Goal: Transaction & Acquisition: Purchase product/service

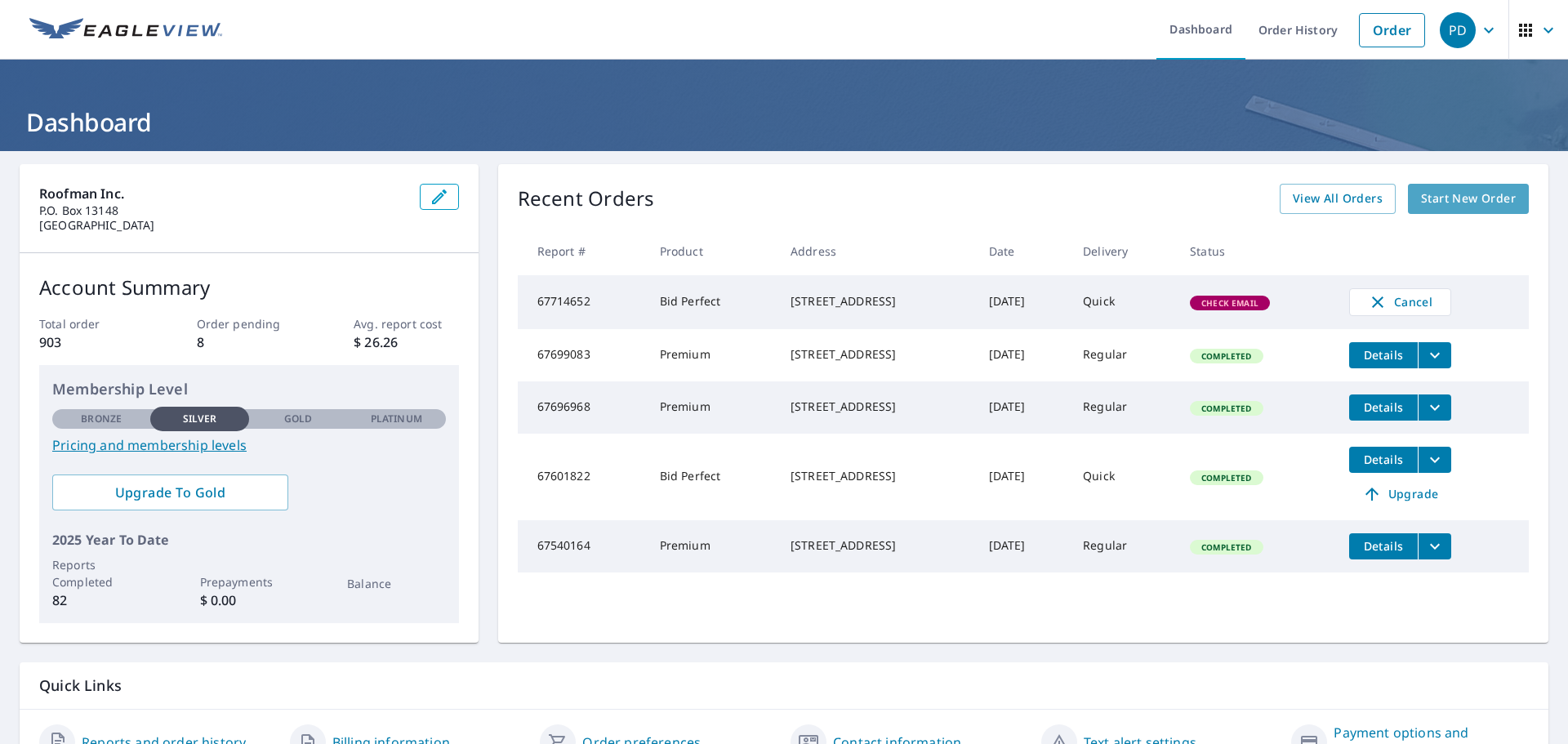
click at [1436, 201] on span "Start New Order" at bounding box center [1468, 199] width 95 height 20
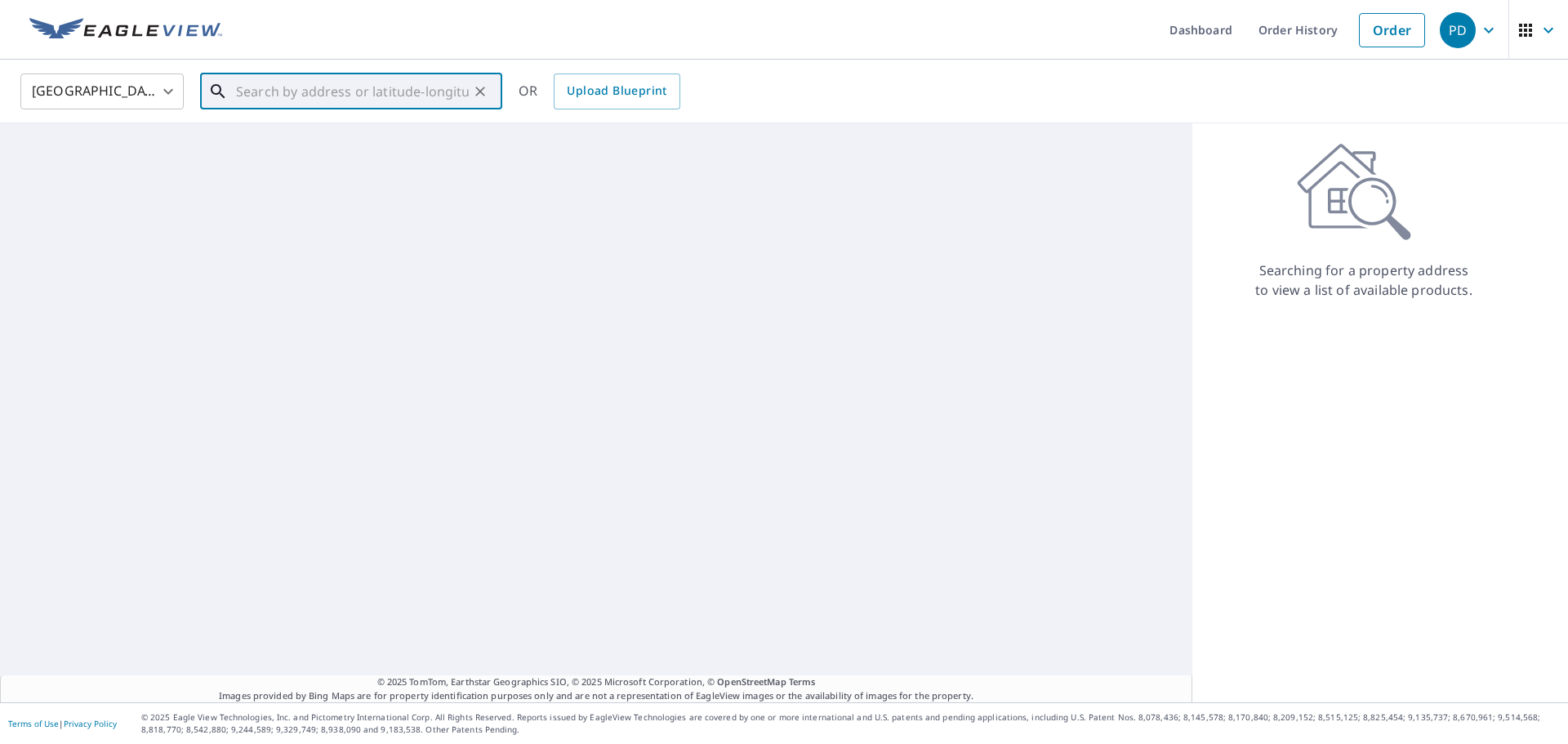
drag, startPoint x: 371, startPoint y: 101, endPoint x: 371, endPoint y: 83, distance: 18.0
click at [371, 84] on input "text" at bounding box center [352, 91] width 232 height 46
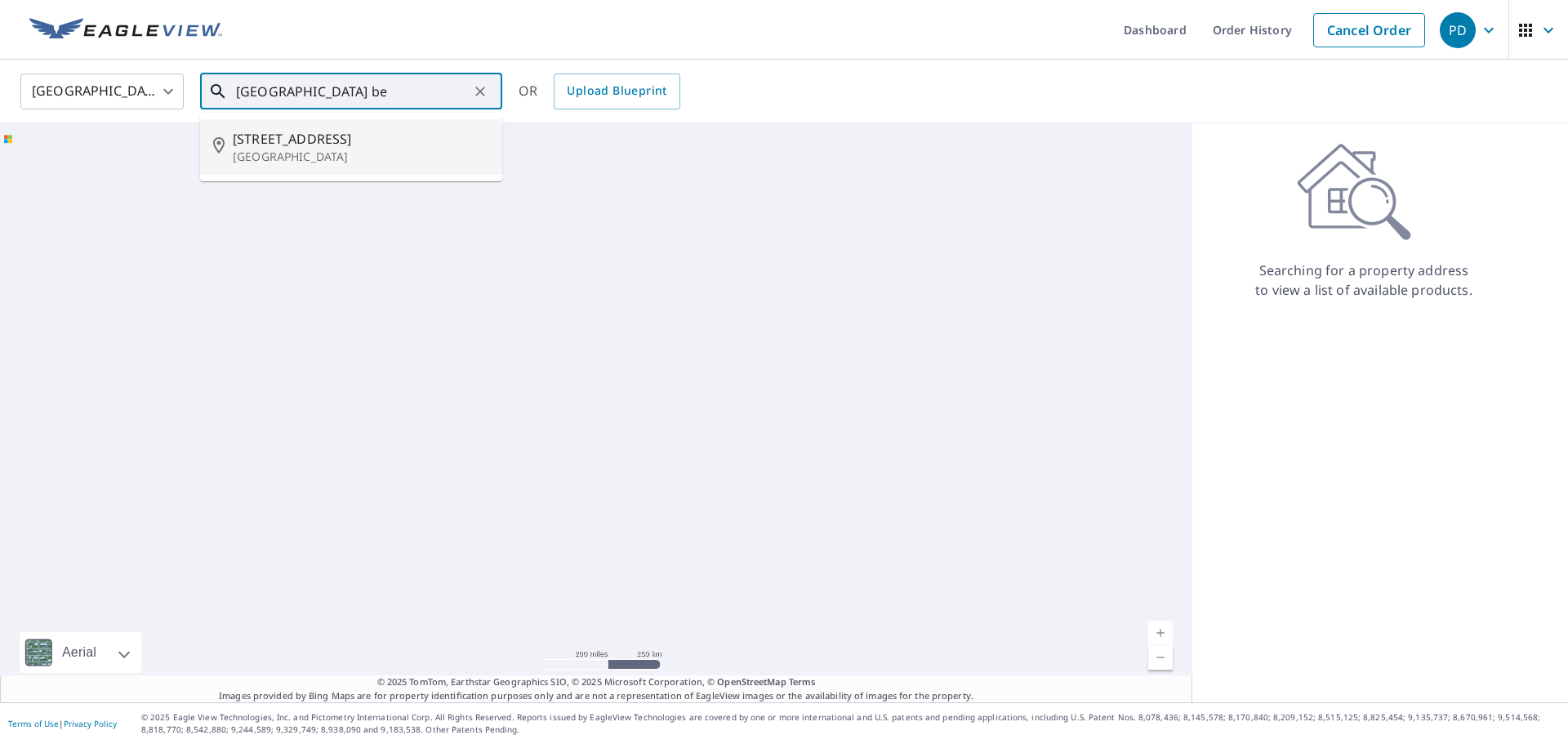
click at [297, 152] on p "[GEOGRAPHIC_DATA]" at bounding box center [360, 157] width 256 height 16
type input "[STREET_ADDRESS]"
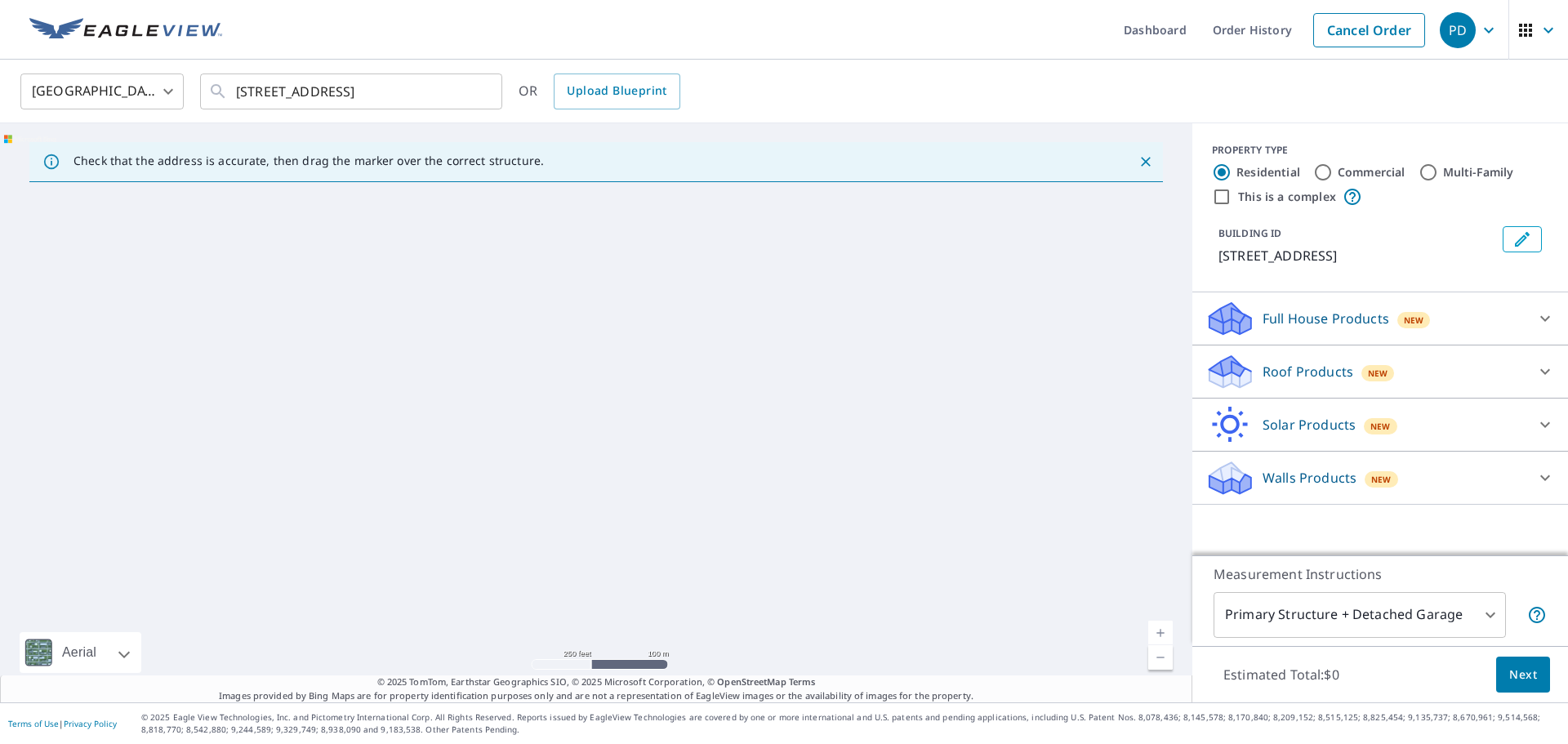
click at [1361, 382] on div "New" at bounding box center [1378, 373] width 34 height 16
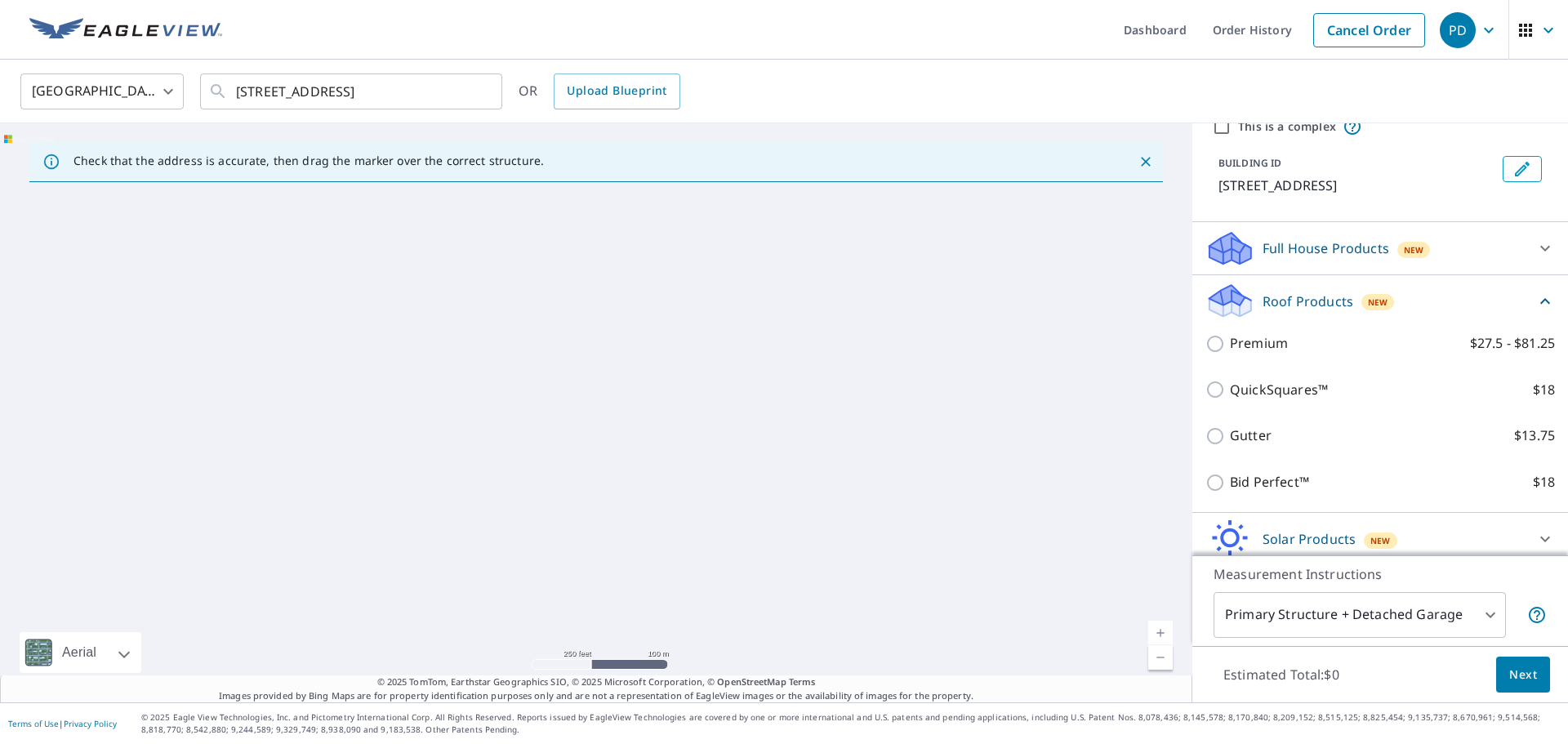
scroll to position [154, 0]
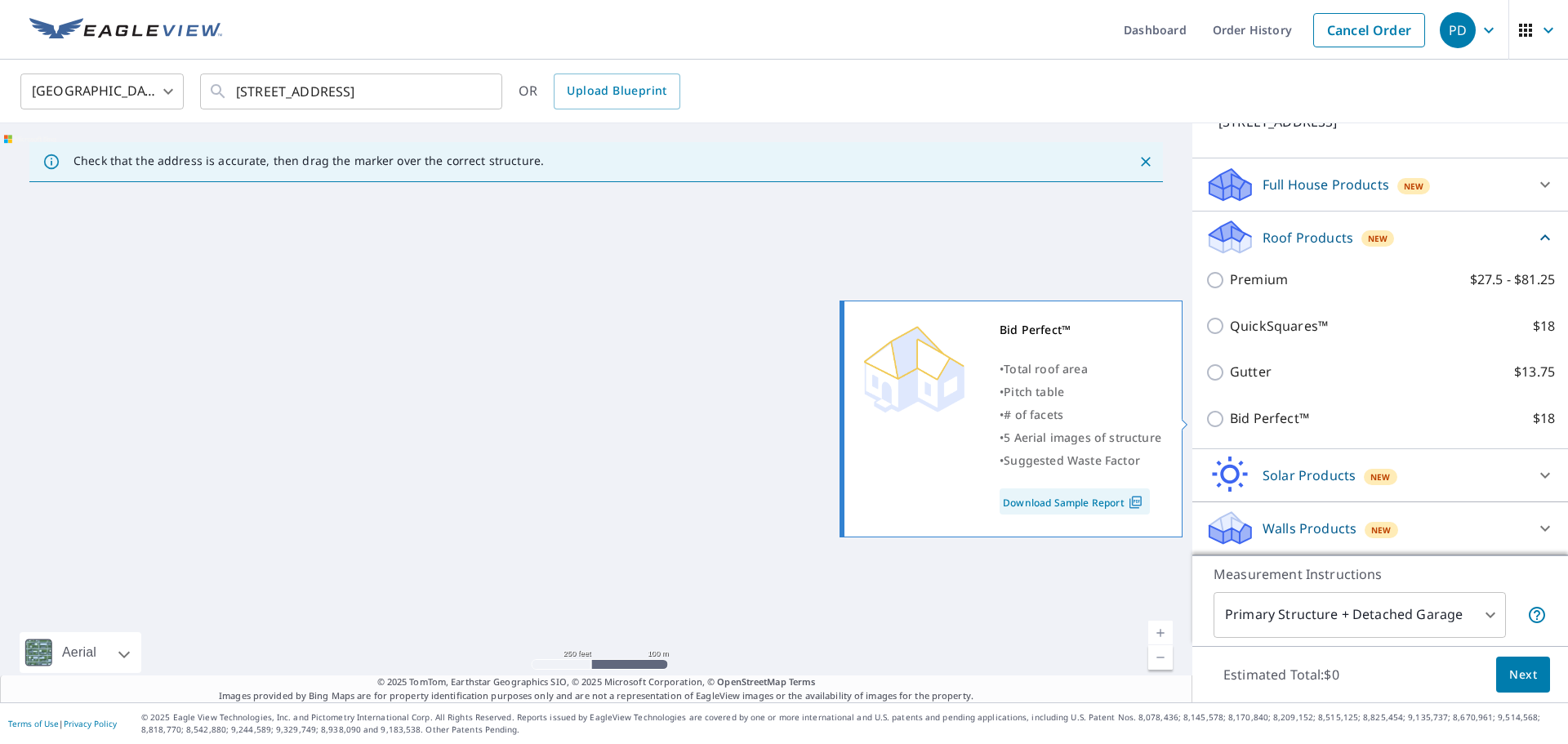
click at [1205, 428] on input "Bid Perfect™ $18" at bounding box center [1217, 419] width 25 height 20
checkbox input "true"
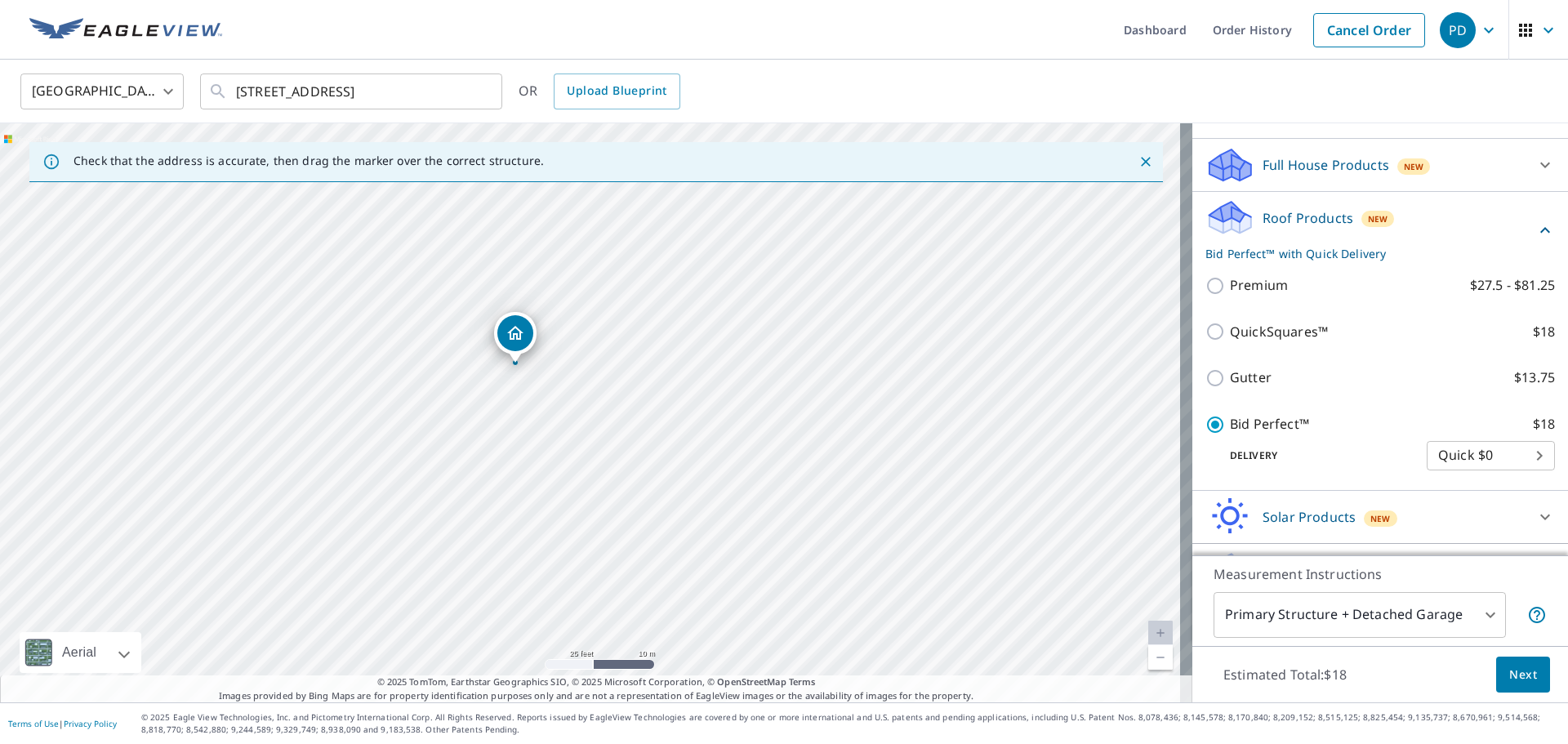
click at [519, 384] on div "[STREET_ADDRESS]" at bounding box center [596, 413] width 1193 height 580
click at [585, 377] on icon "Dropped pin, building 1, Residential property, 110 Bunker Ranch Rd West Palm Be…" at bounding box center [590, 381] width 20 height 20
click at [591, 424] on div "[STREET_ADDRESS]" at bounding box center [596, 413] width 1193 height 580
click at [1516, 665] on span "Next" at bounding box center [1523, 675] width 28 height 20
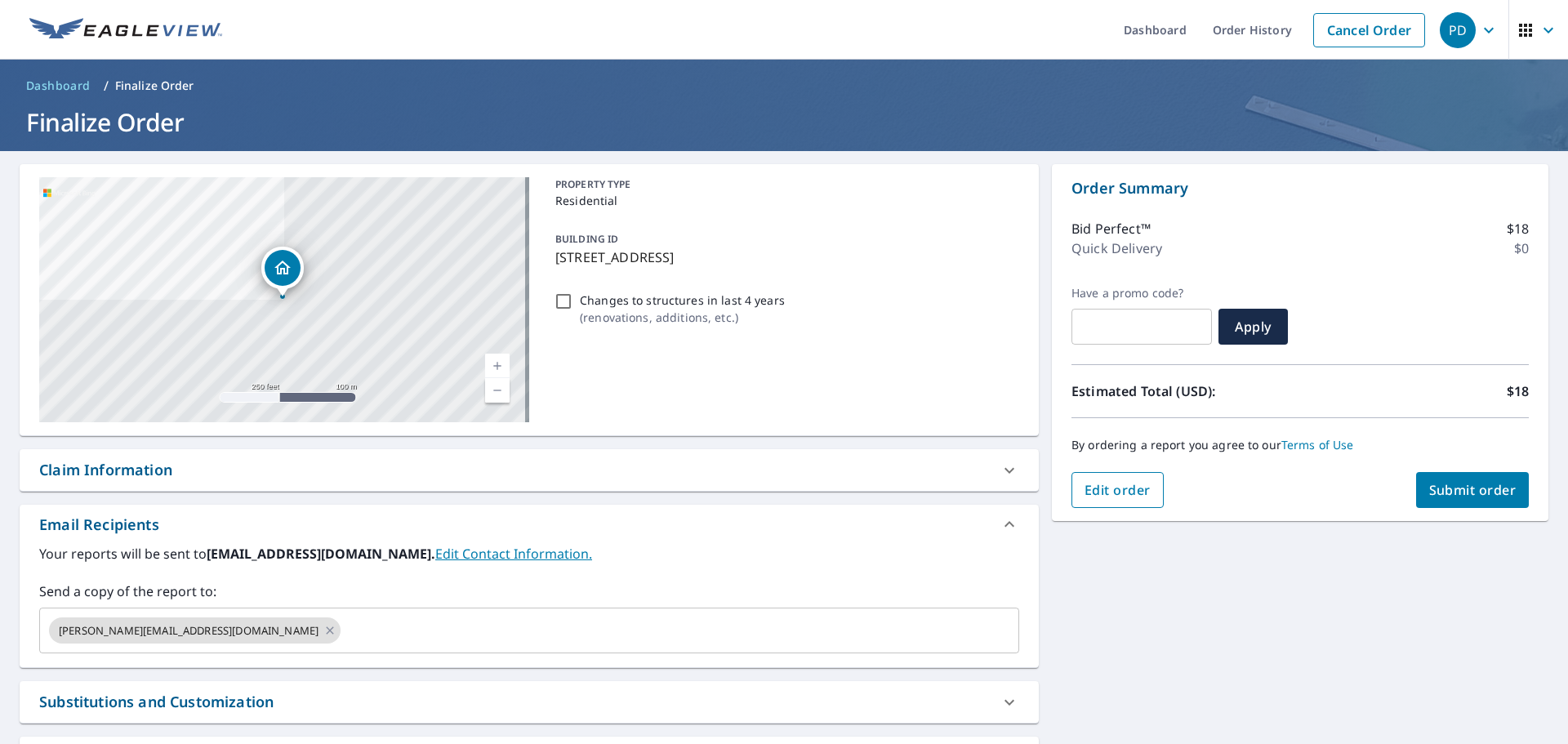
click at [1091, 492] on span "Edit order" at bounding box center [1117, 490] width 67 height 18
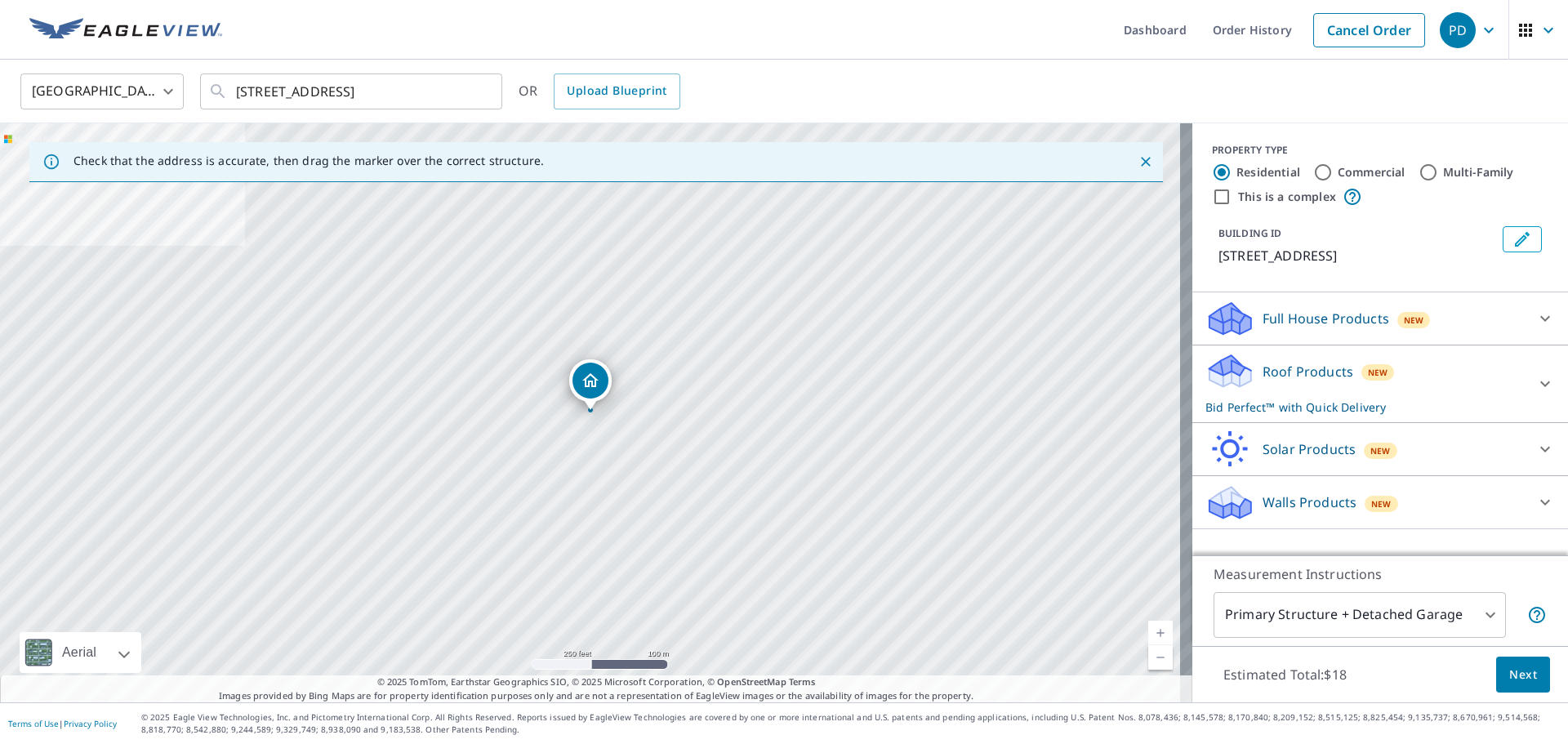
click at [1535, 394] on icon at bounding box center [1545, 384] width 20 height 20
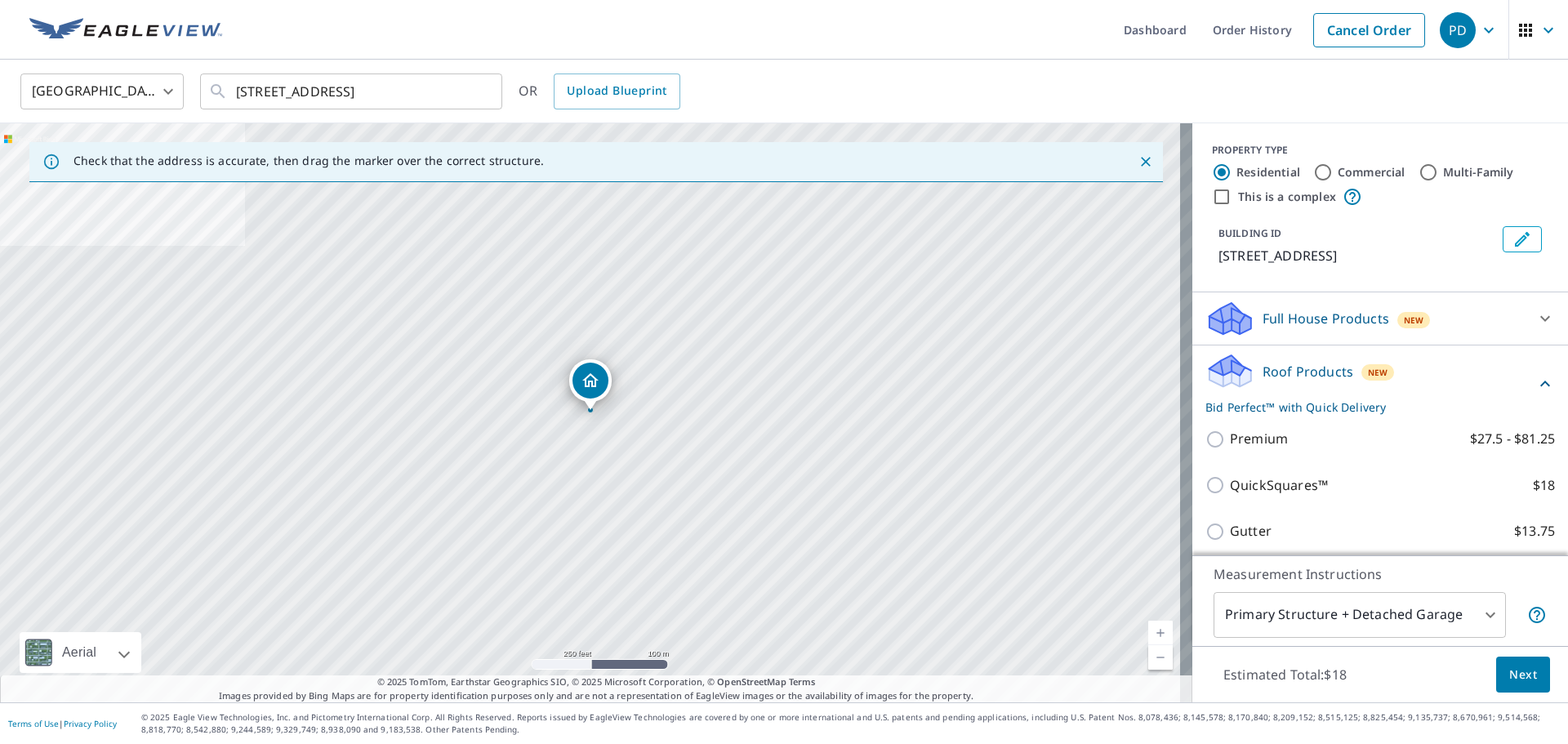
scroll to position [82, 0]
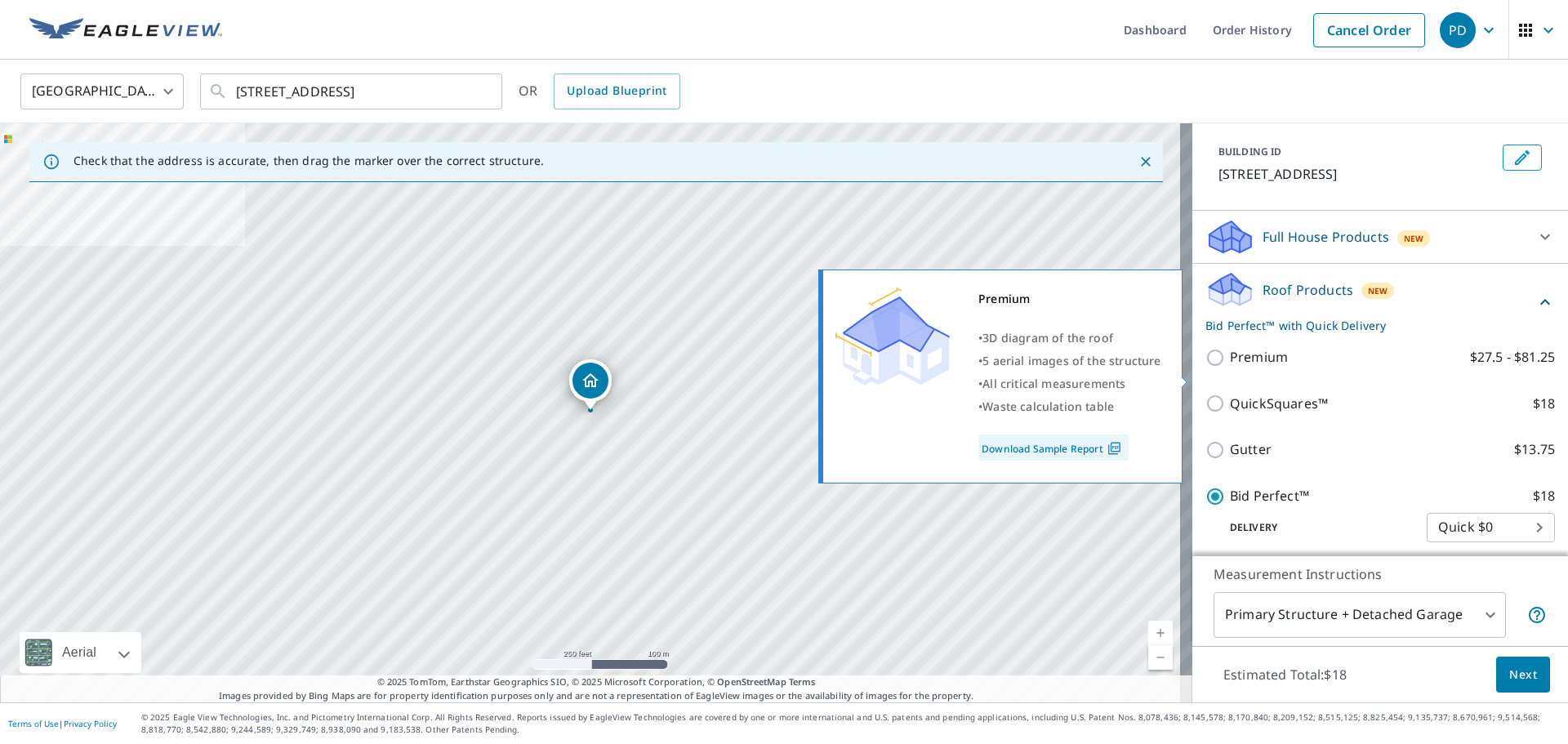
drag, startPoint x: 1277, startPoint y: 375, endPoint x: 1269, endPoint y: 376, distance: 8.1
click at [1275, 368] on label "Premium $27.5 - $81.25" at bounding box center [1392, 357] width 325 height 20
click at [1230, 368] on input "Premium $27.5 - $81.25" at bounding box center [1217, 358] width 25 height 20
checkbox input "true"
checkbox input "false"
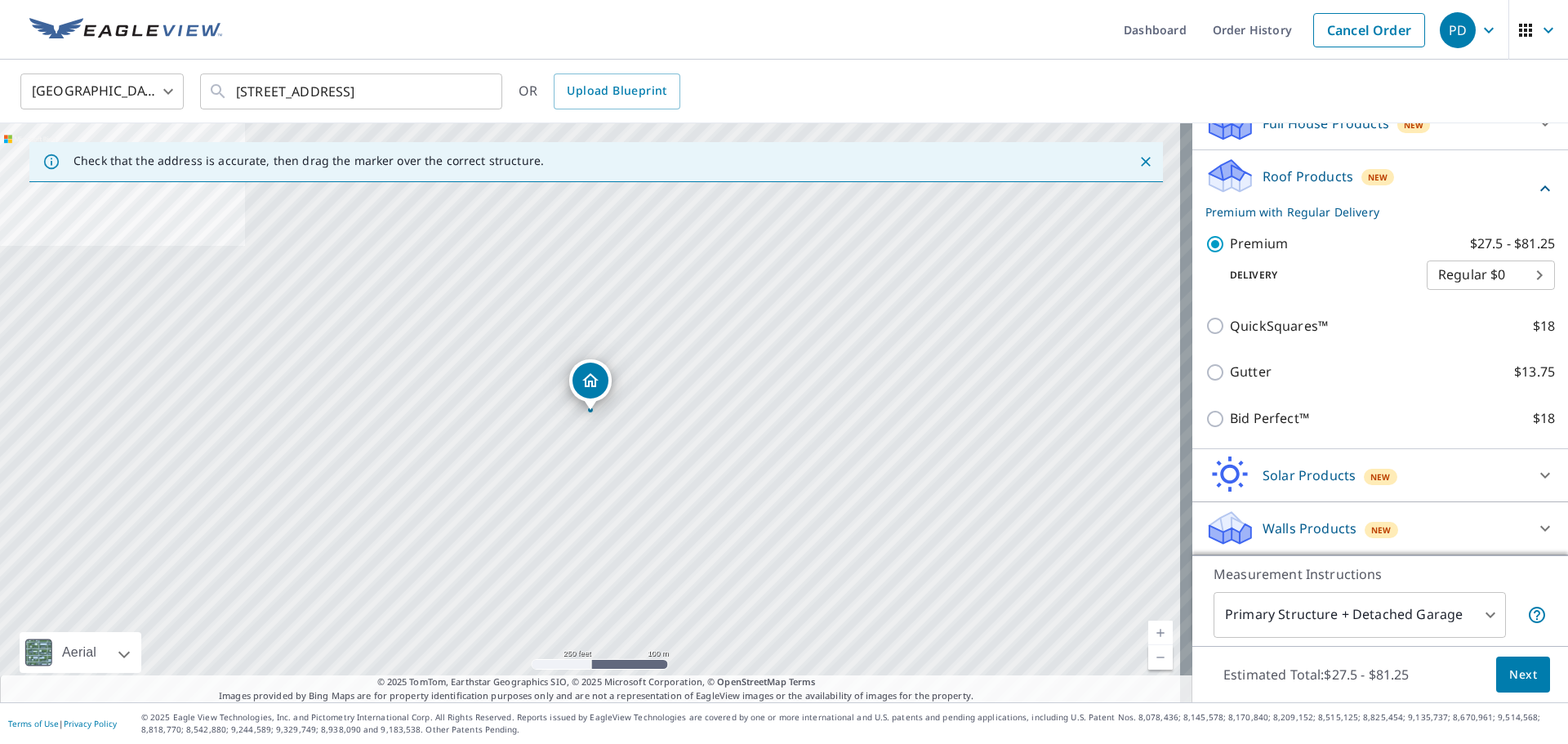
scroll to position [215, 0]
click at [1510, 662] on button "Next" at bounding box center [1523, 675] width 54 height 36
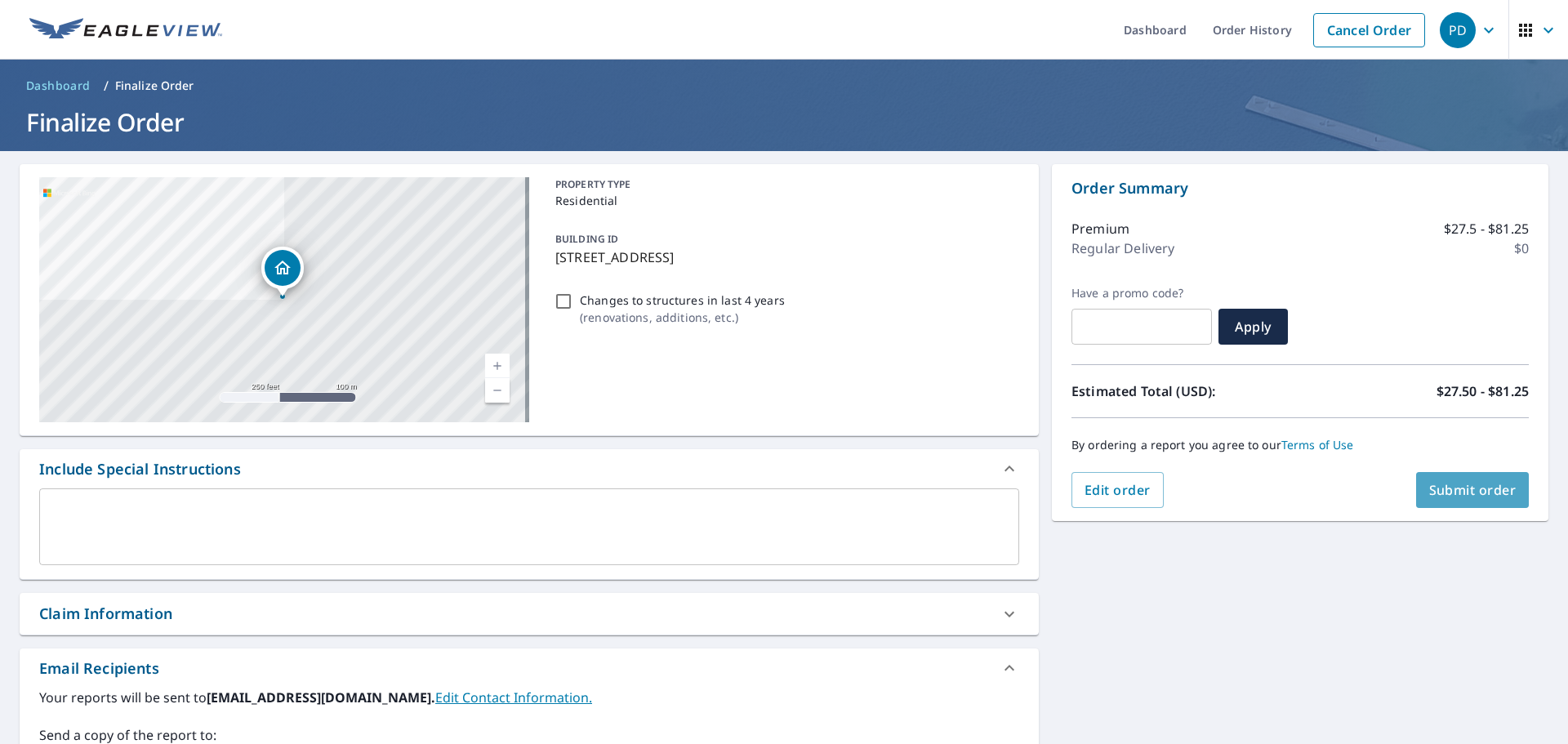
click at [1496, 497] on span "Submit order" at bounding box center [1473, 490] width 87 height 18
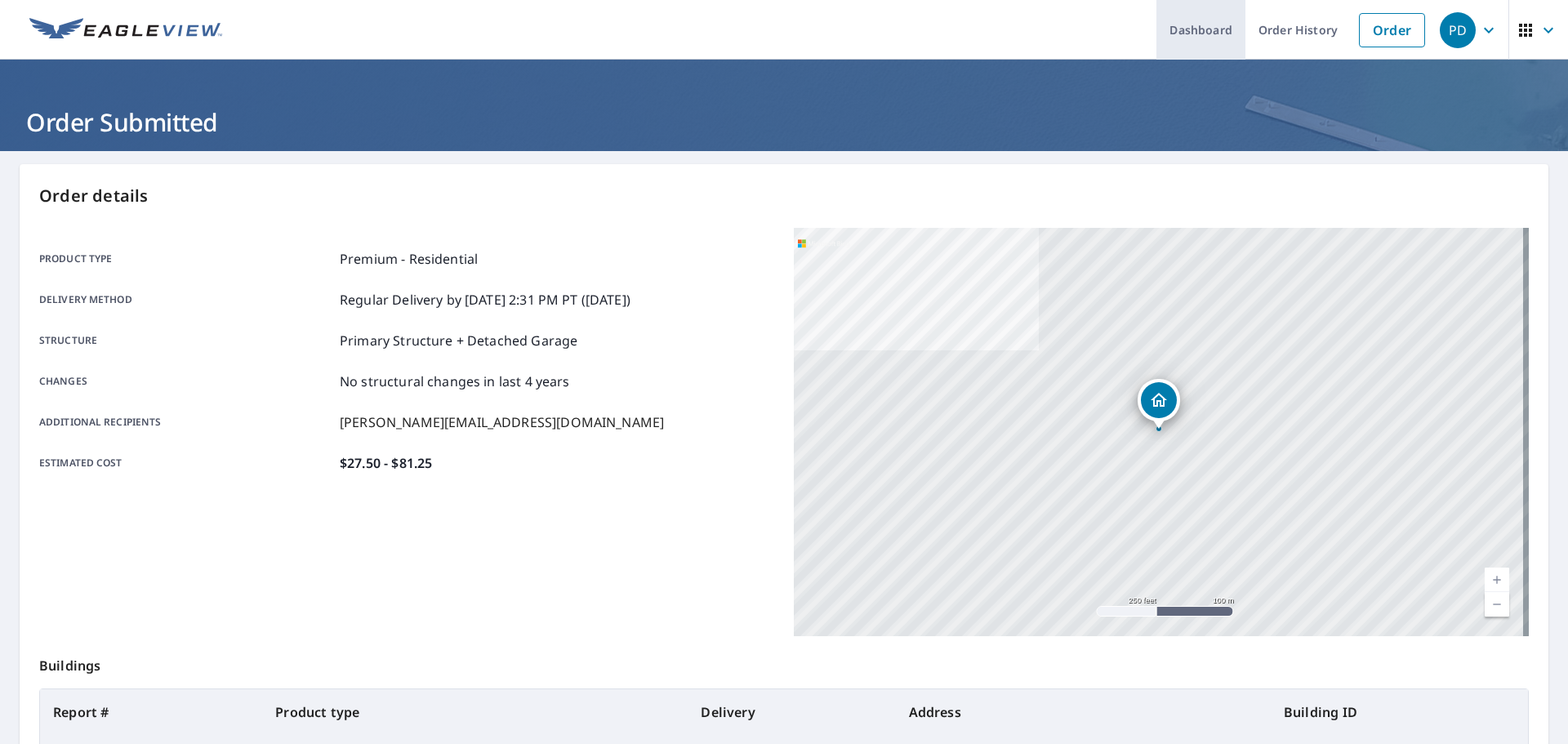
click at [1186, 37] on link "Dashboard" at bounding box center [1201, 29] width 89 height 59
